Goal: Task Accomplishment & Management: Manage account settings

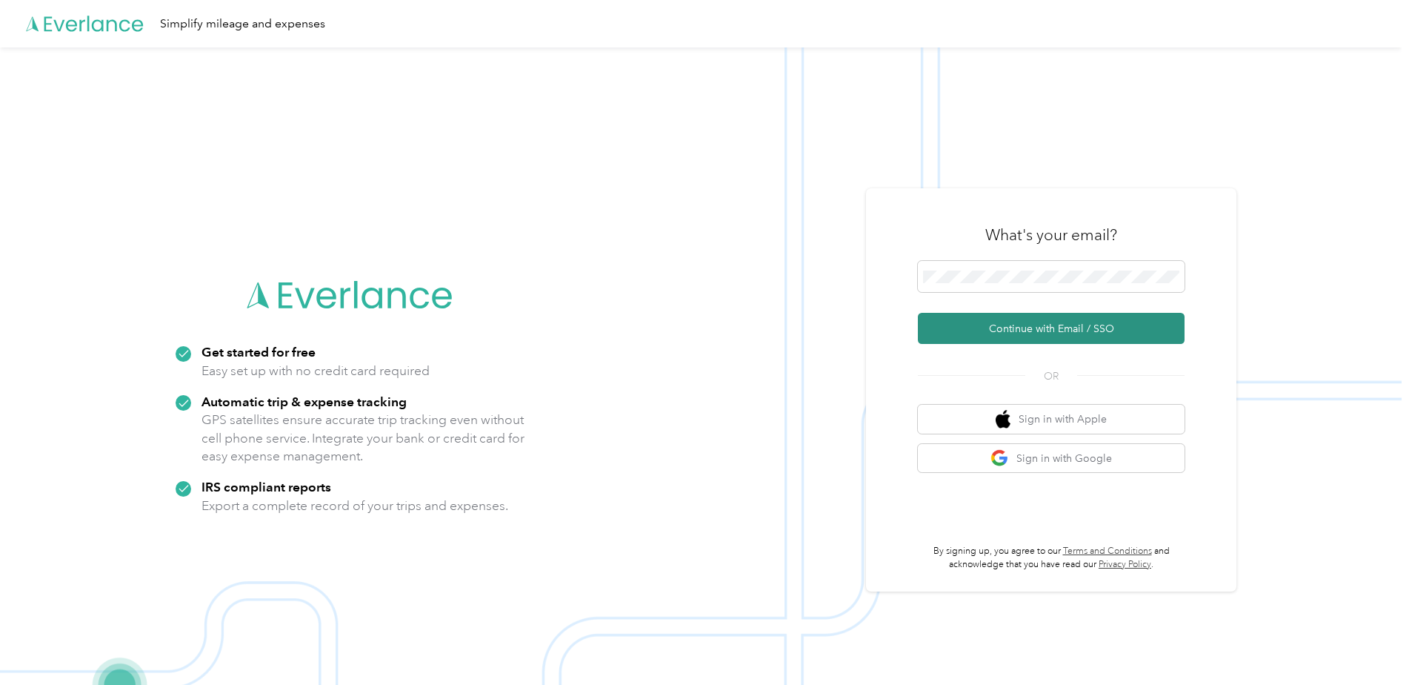
click at [1082, 324] on button "Continue with Email / SSO" at bounding box center [1051, 328] width 267 height 31
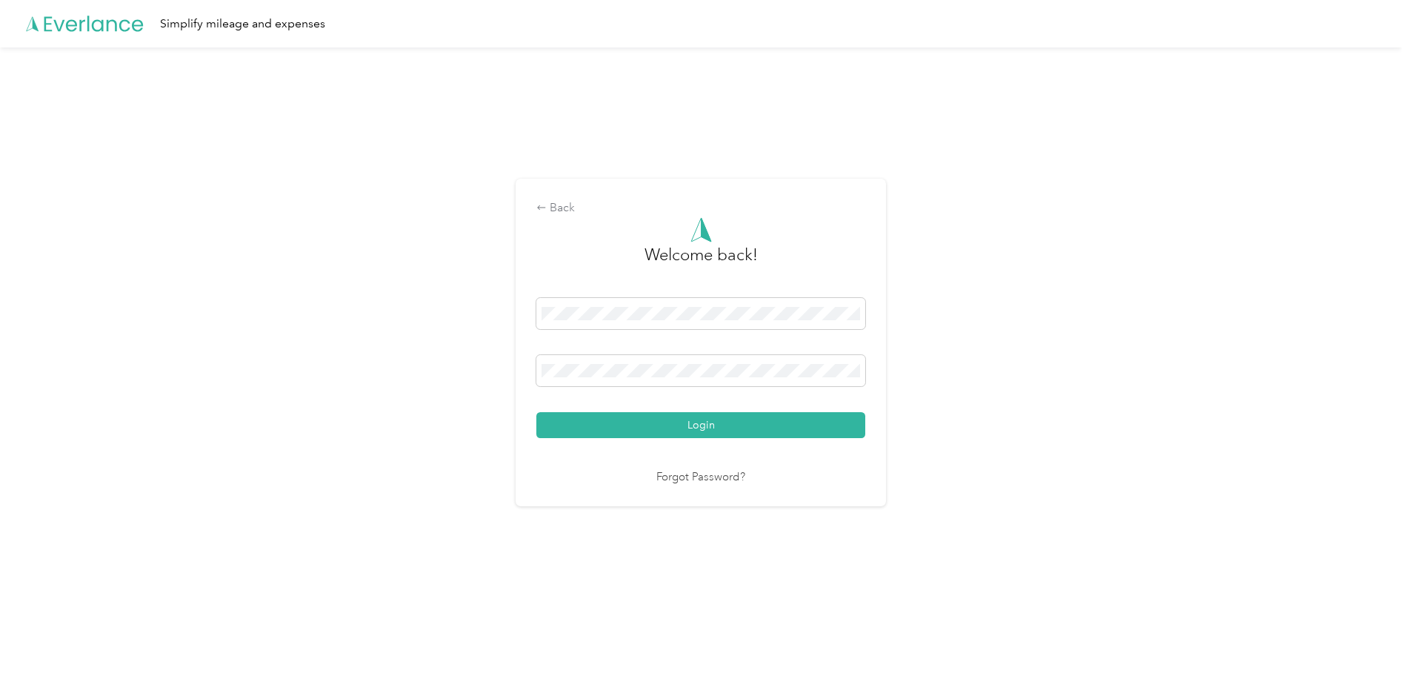
click at [712, 428] on button "Login" at bounding box center [700, 425] width 329 height 26
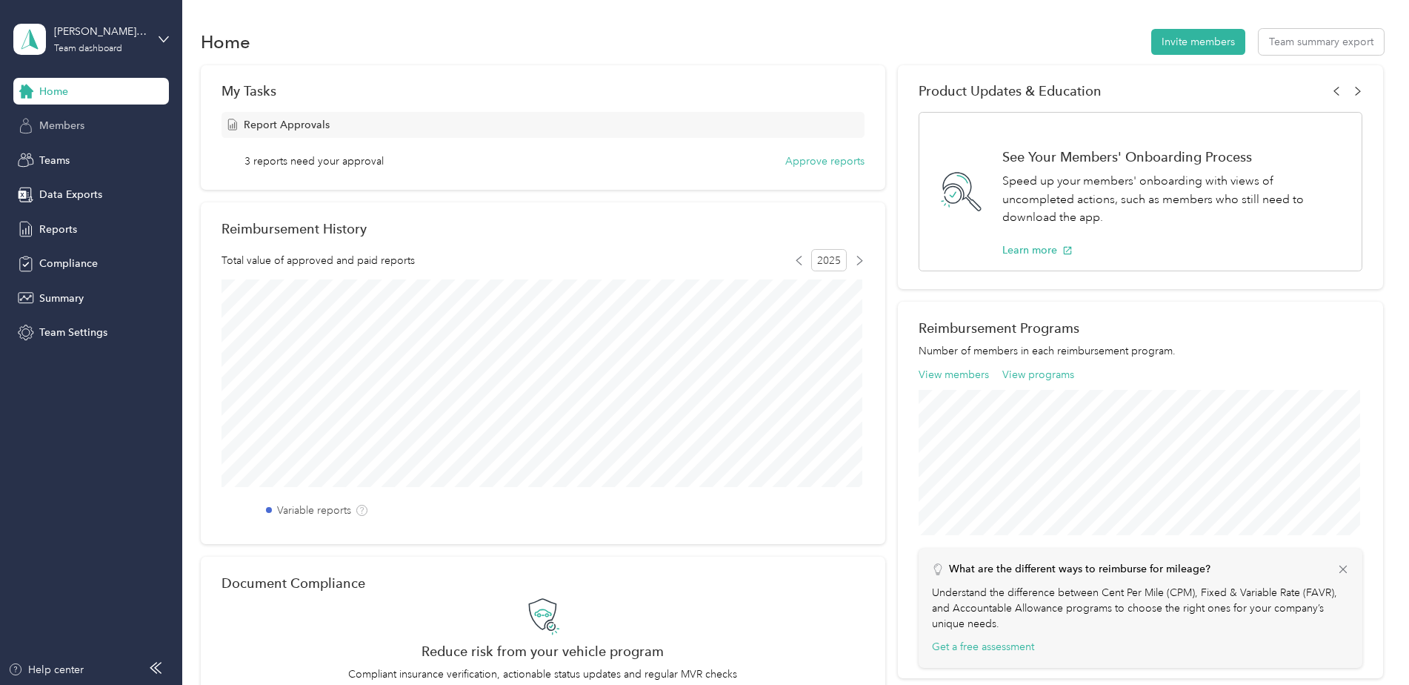
click at [45, 121] on span "Members" at bounding box center [61, 126] width 45 height 16
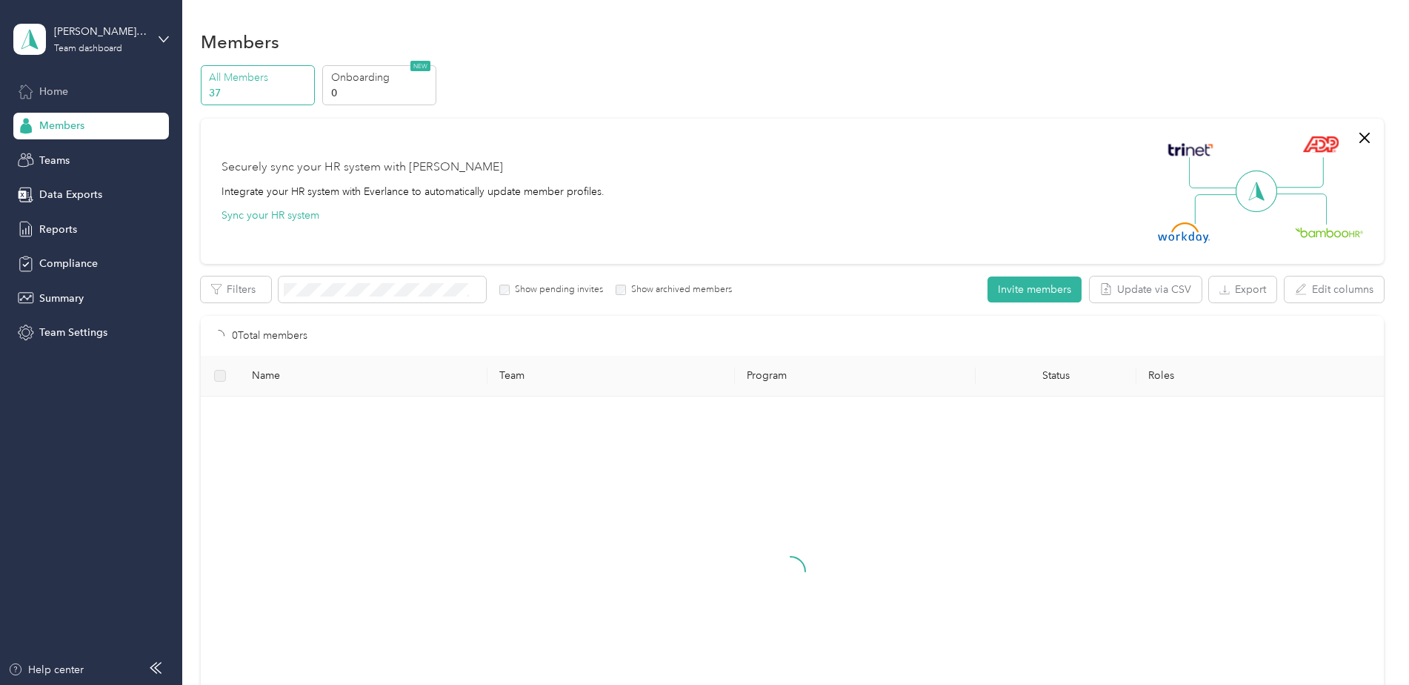
click at [33, 79] on div "Home" at bounding box center [91, 91] width 156 height 27
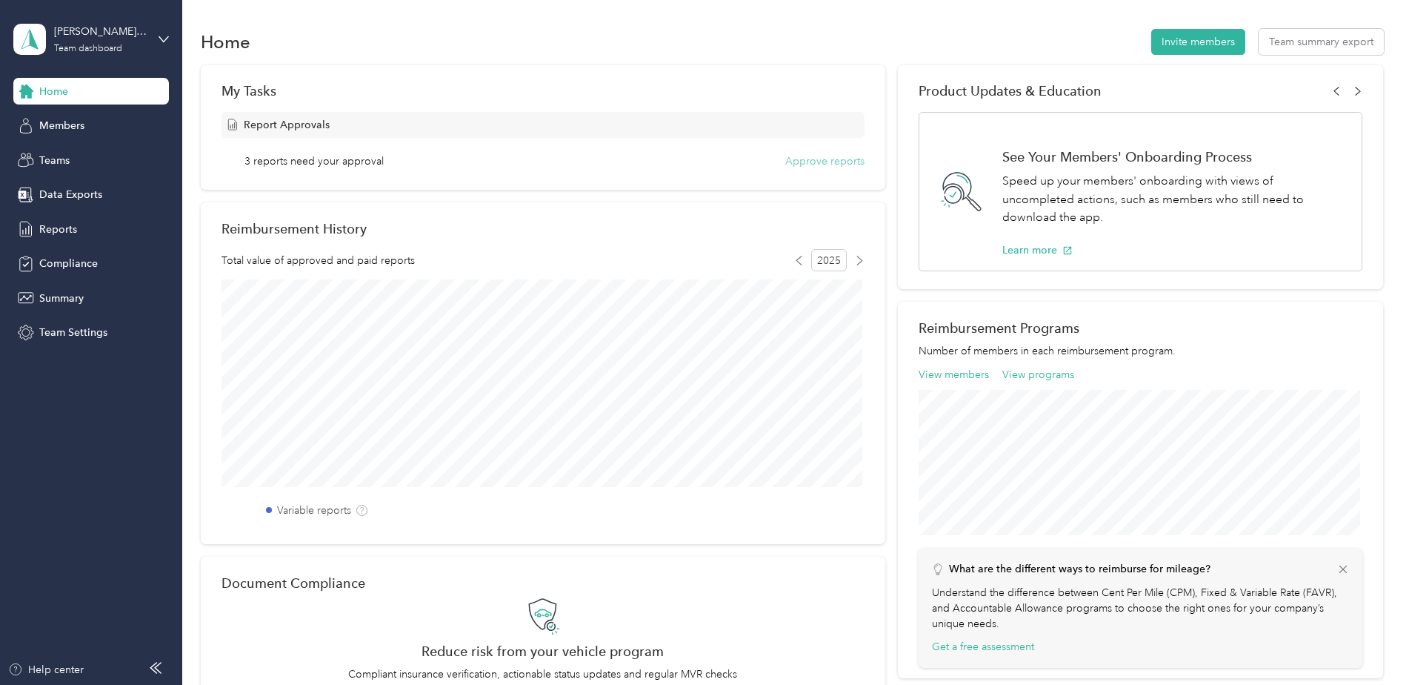
click at [848, 164] on button "Approve reports" at bounding box center [824, 161] width 79 height 16
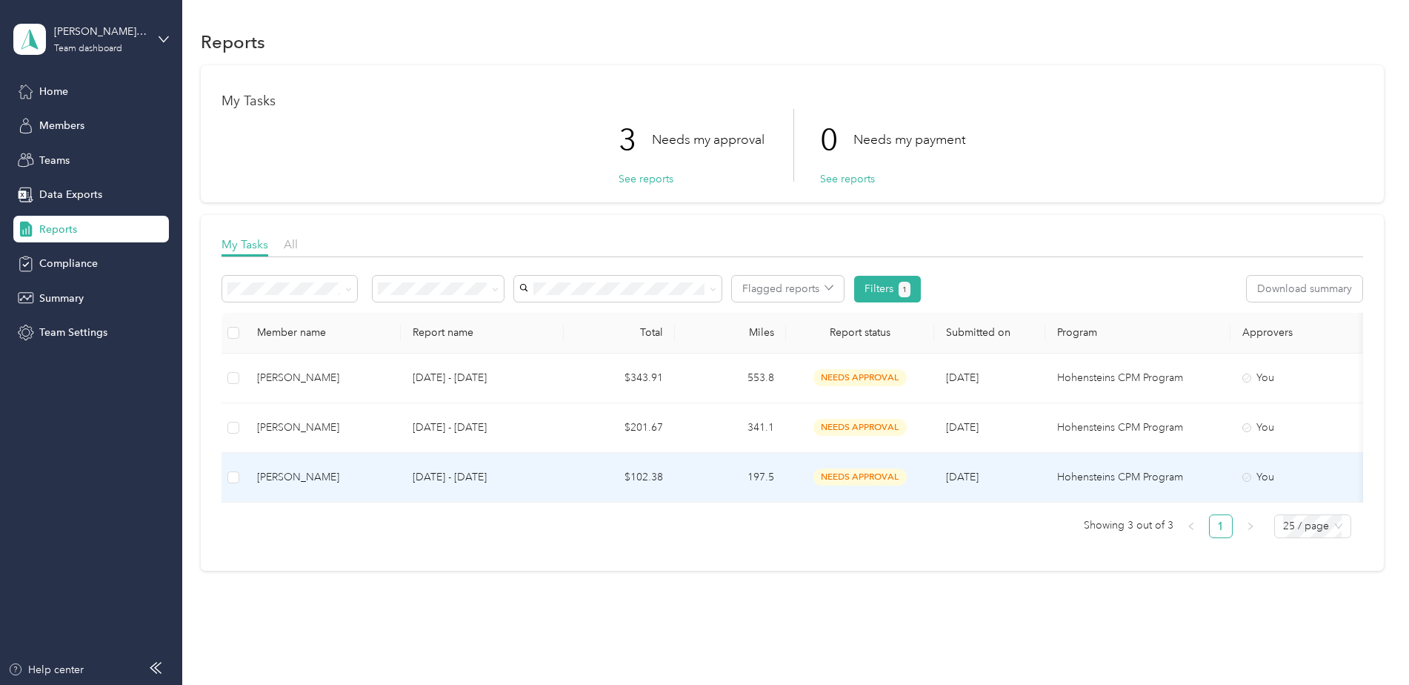
click at [765, 483] on td "197.5" at bounding box center [730, 478] width 111 height 50
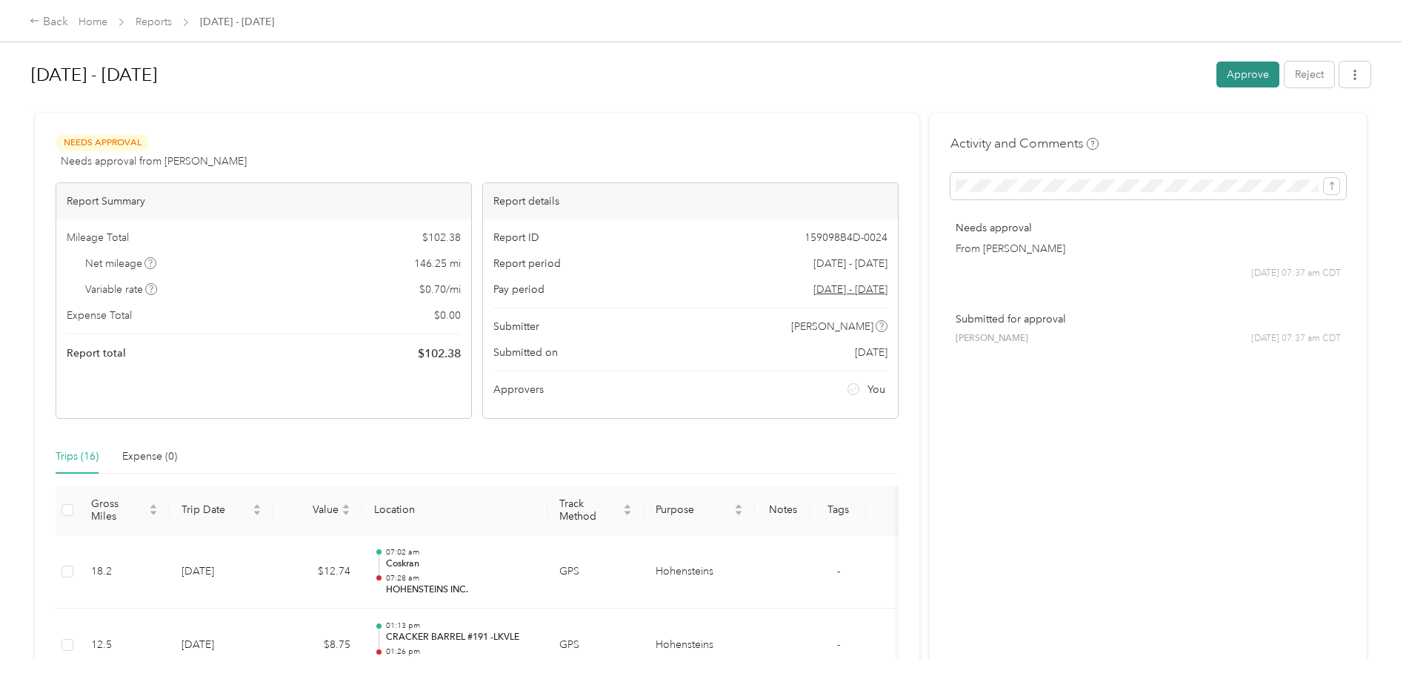
click at [1245, 79] on button "Approve" at bounding box center [1247, 74] width 63 height 26
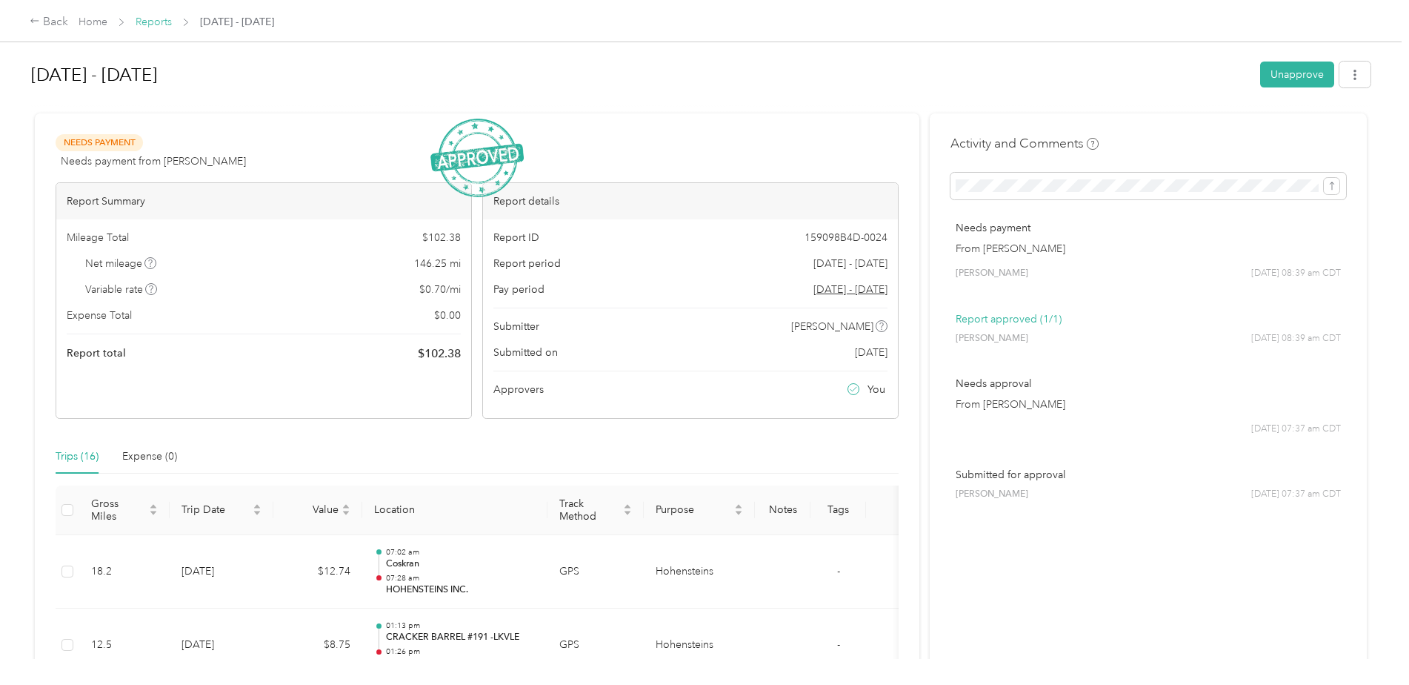
click at [147, 21] on link "Reports" at bounding box center [154, 22] width 36 height 13
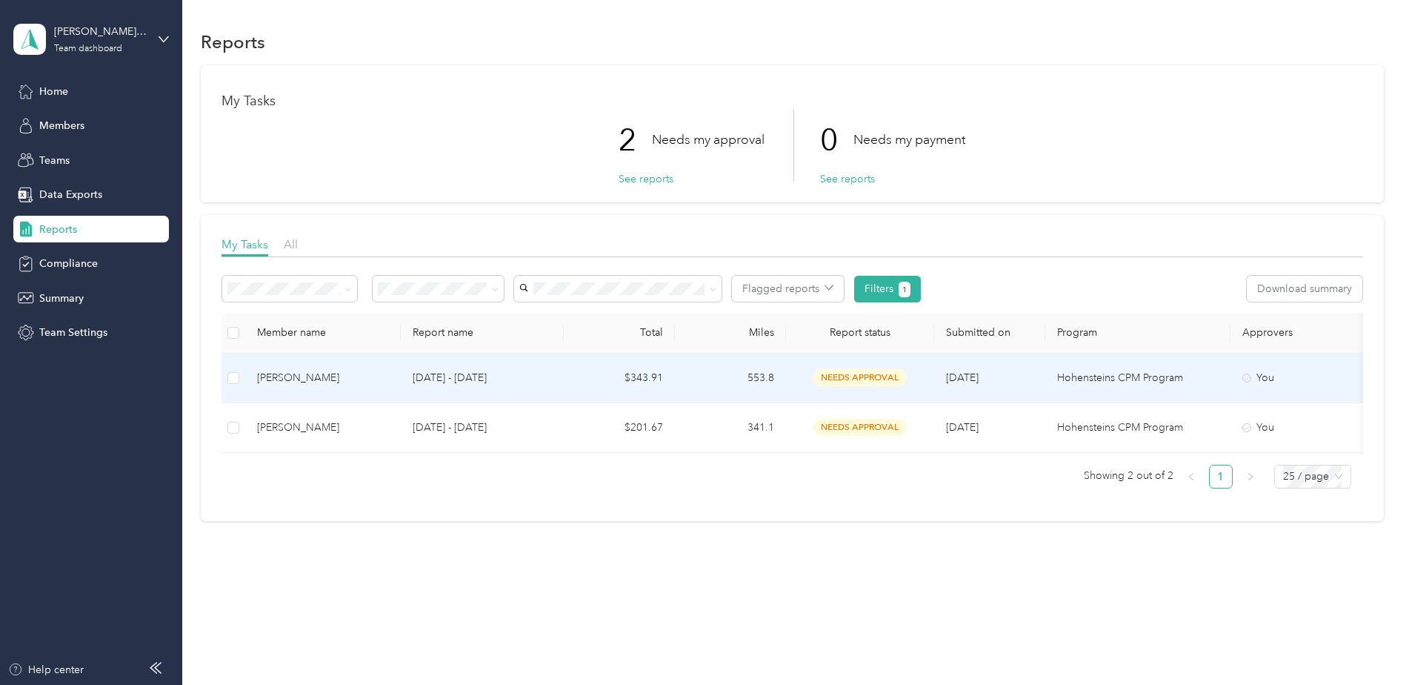
click at [770, 377] on td "553.8" at bounding box center [730, 378] width 111 height 50
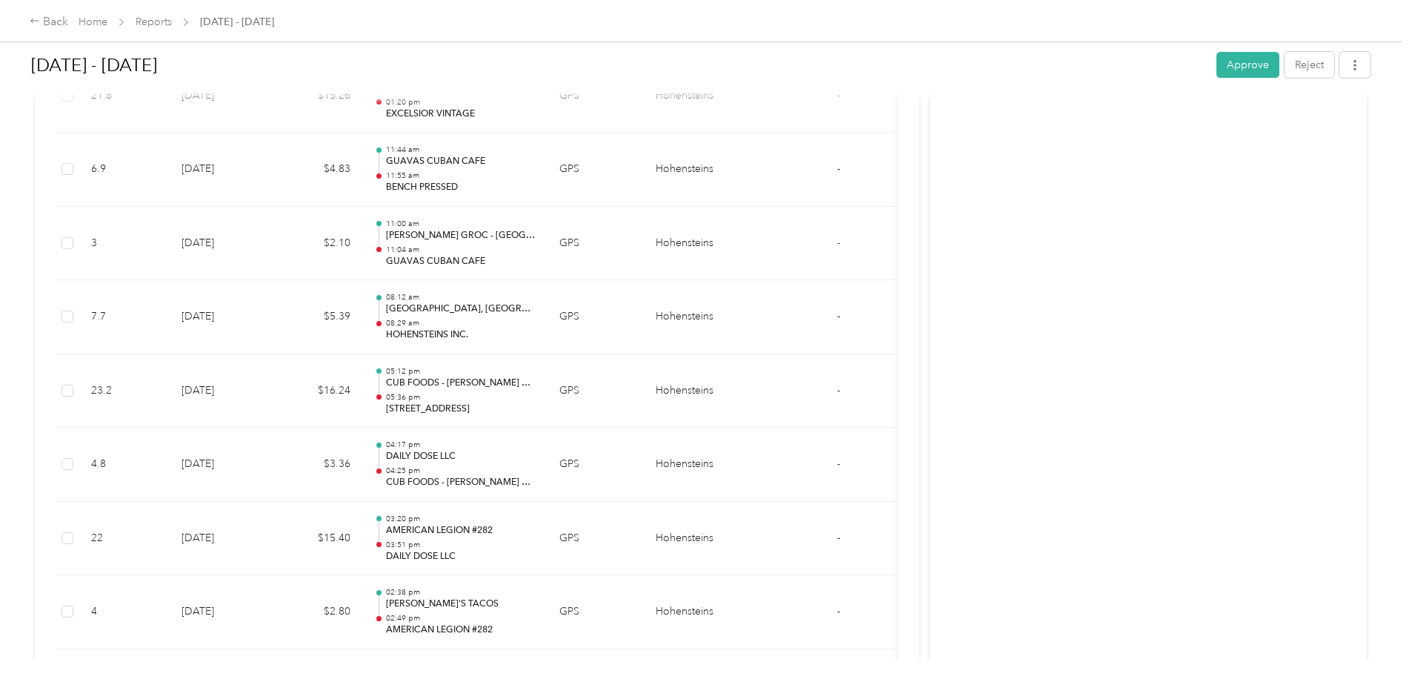
scroll to position [2593, 0]
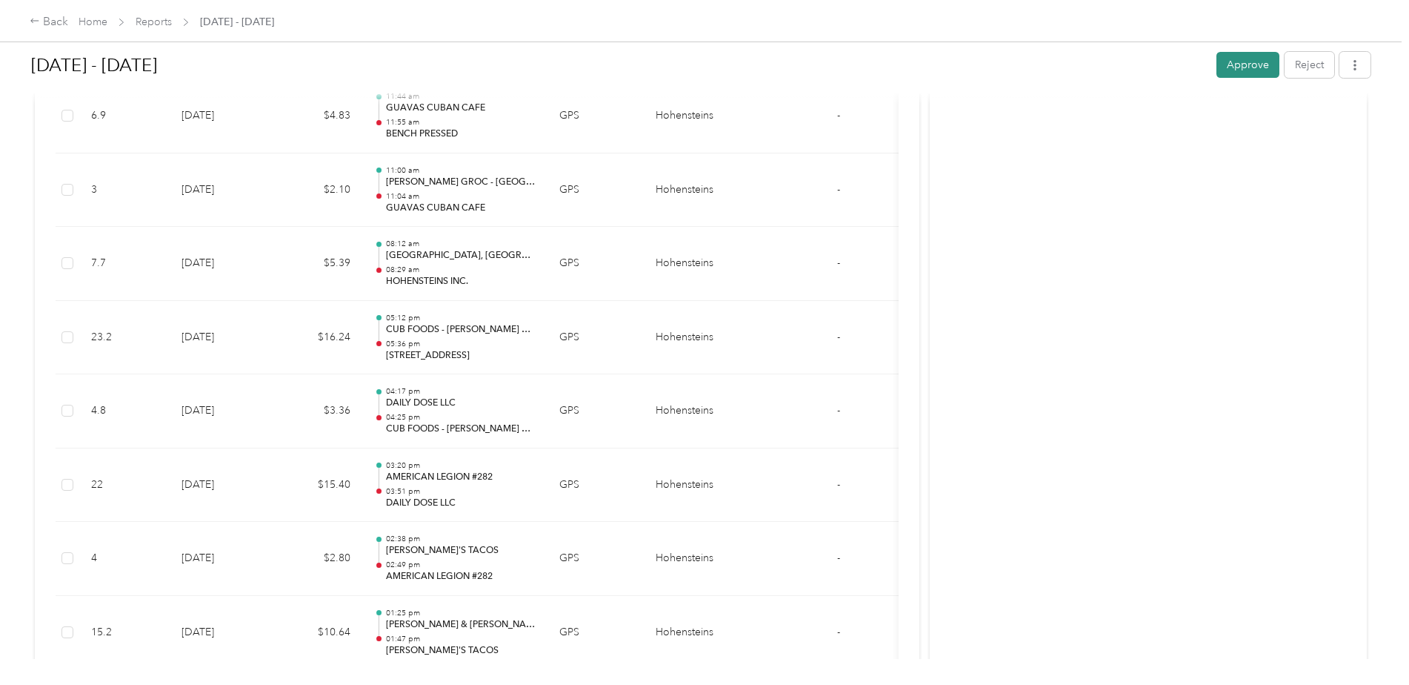
click at [1255, 69] on button "Approve" at bounding box center [1247, 65] width 63 height 26
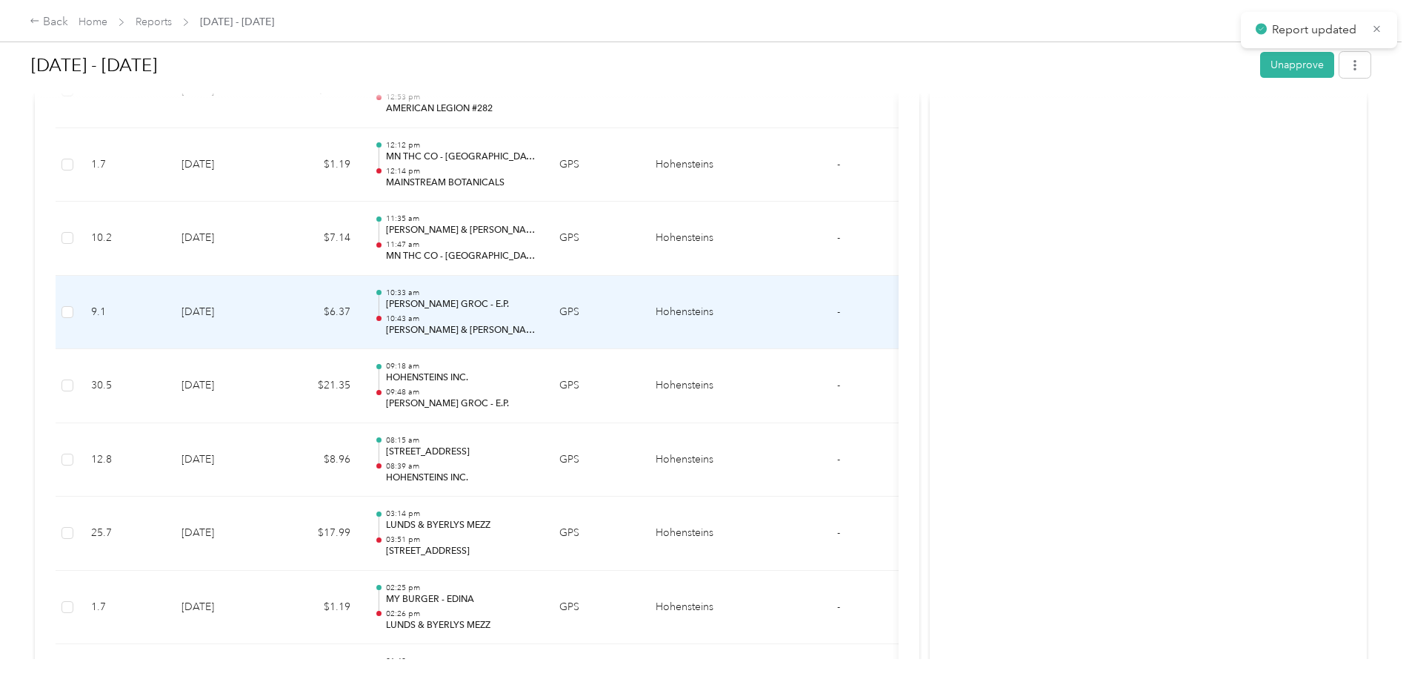
scroll to position [667, 0]
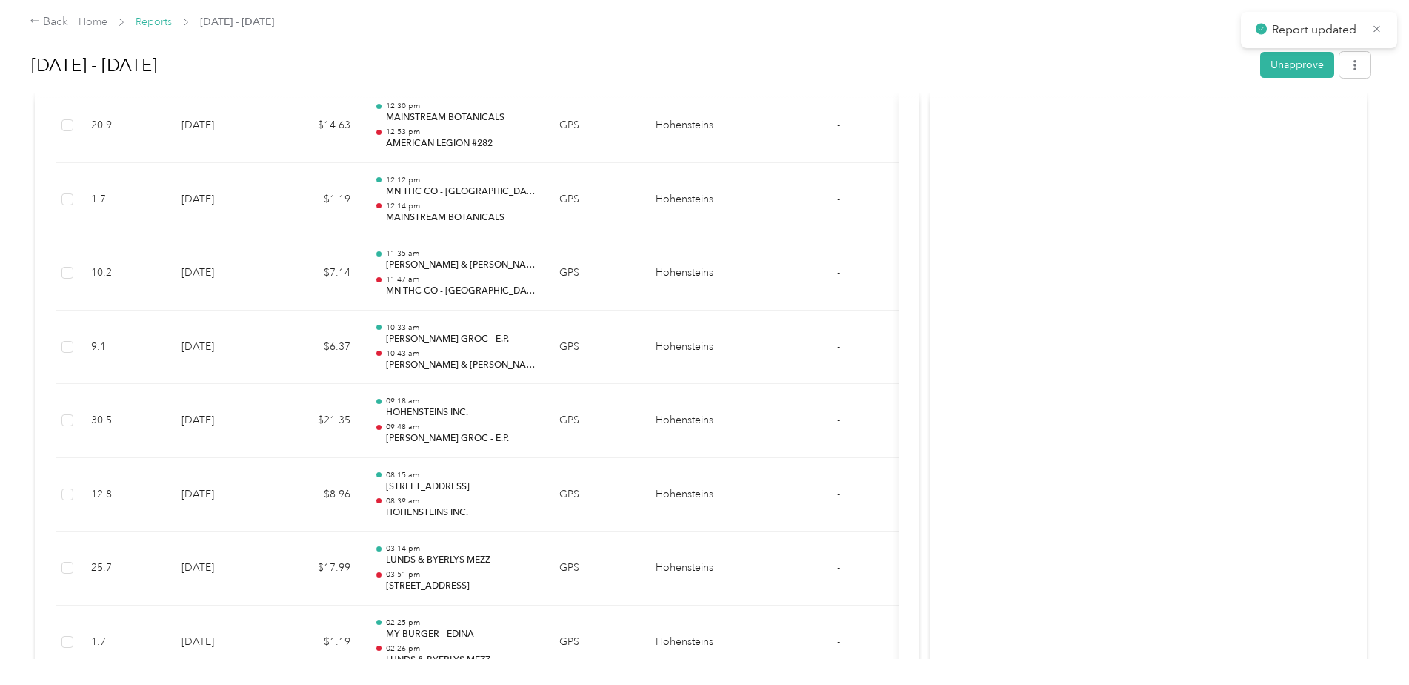
click at [145, 21] on link "Reports" at bounding box center [154, 22] width 36 height 13
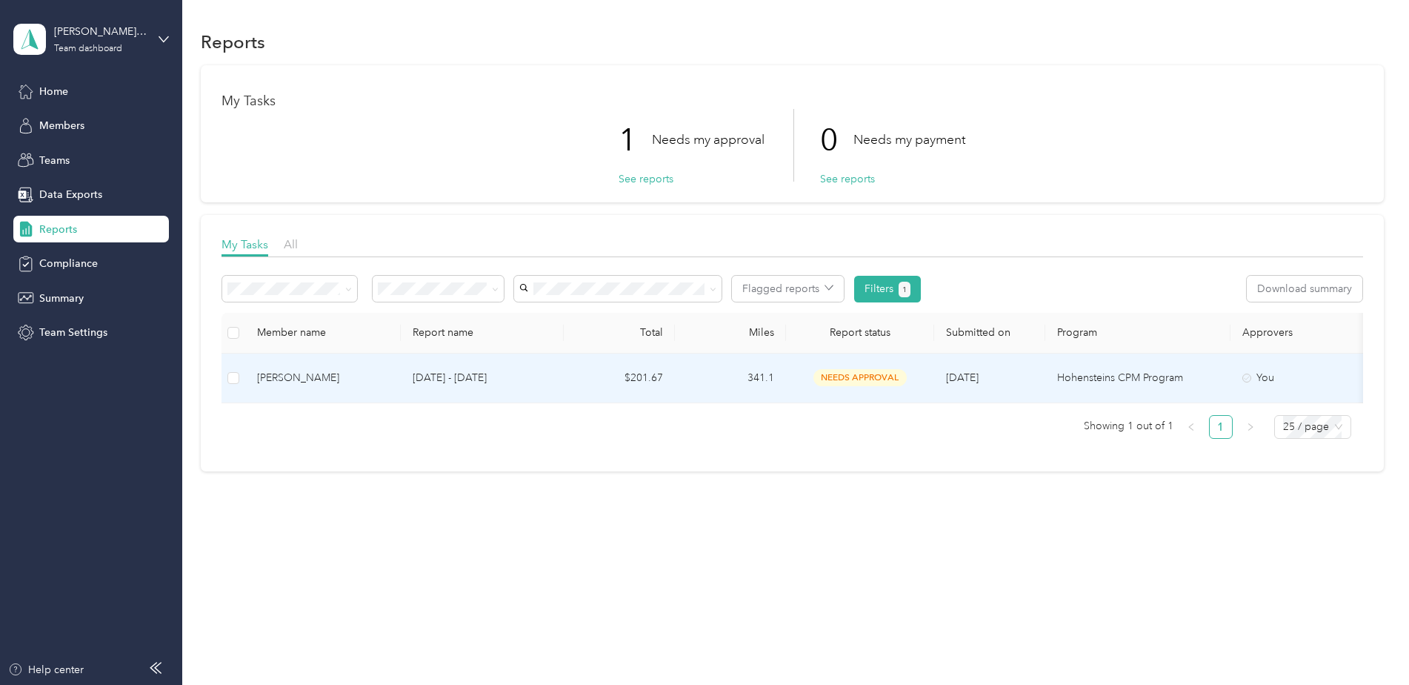
click at [706, 377] on td "341.1" at bounding box center [730, 378] width 111 height 50
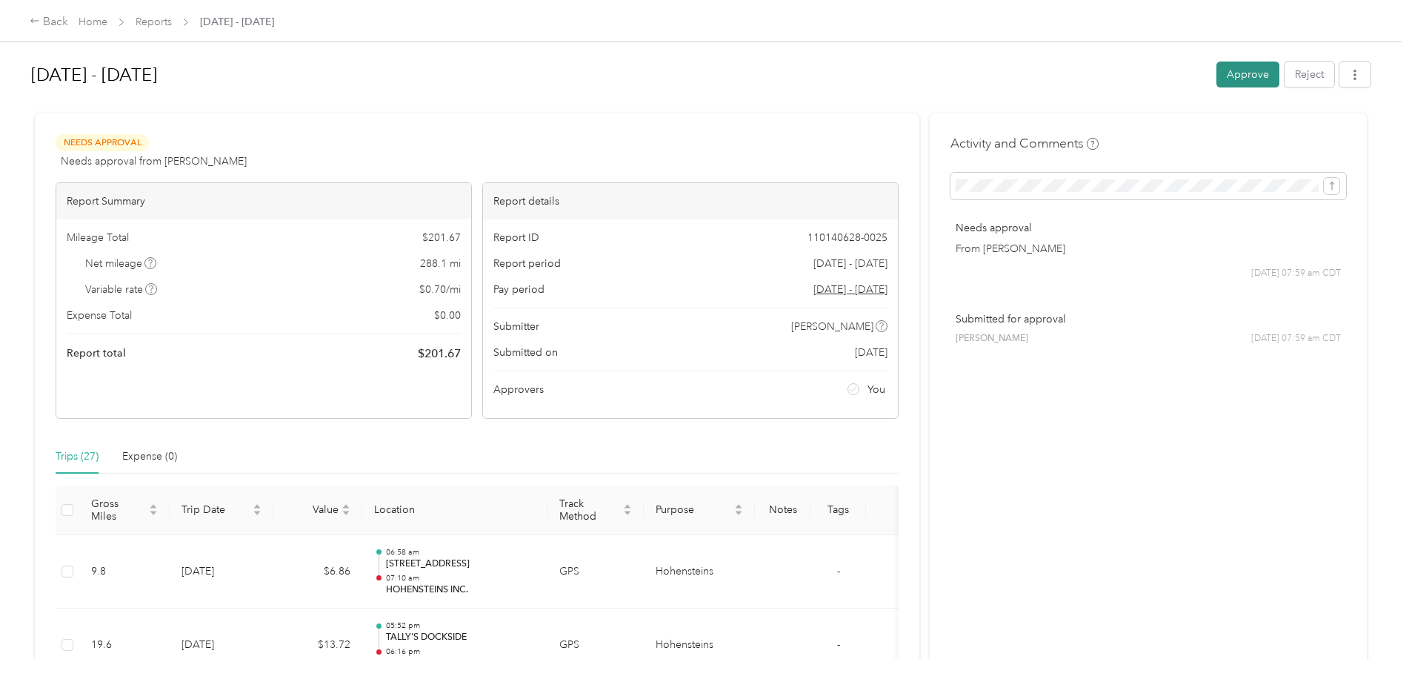
click at [1240, 75] on button "Approve" at bounding box center [1247, 74] width 63 height 26
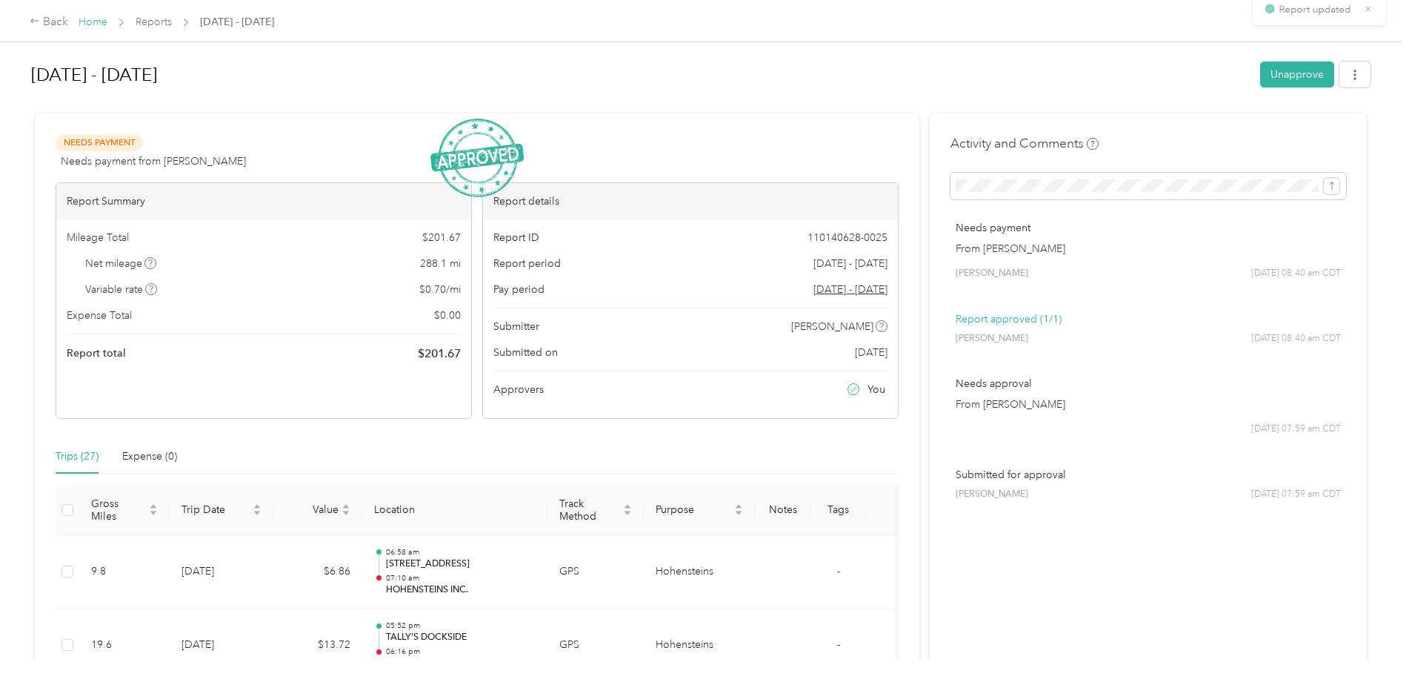
click at [89, 21] on link "Home" at bounding box center [93, 22] width 29 height 13
